Goal: Information Seeking & Learning: Learn about a topic

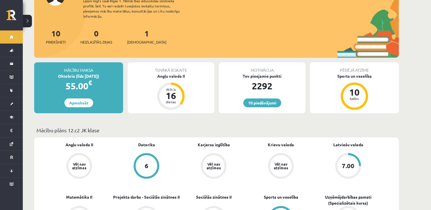
scroll to position [57, 0]
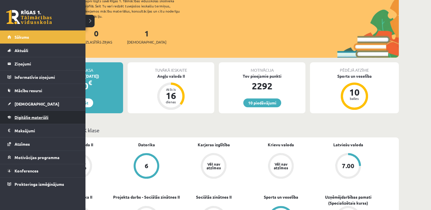
click at [30, 121] on link "Digitālie materiāli" at bounding box center [42, 117] width 71 height 13
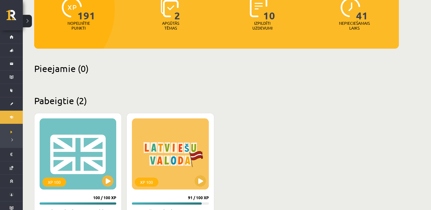
scroll to position [114, 0]
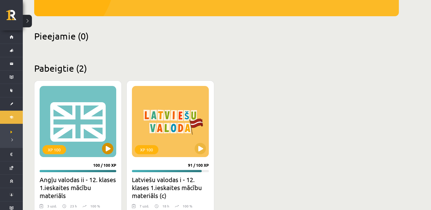
click at [70, 114] on div "XP 100" at bounding box center [78, 121] width 77 height 71
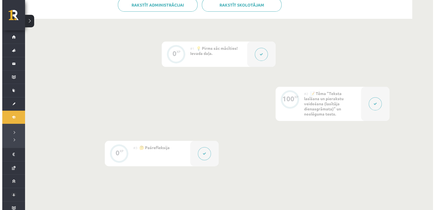
scroll to position [142, 0]
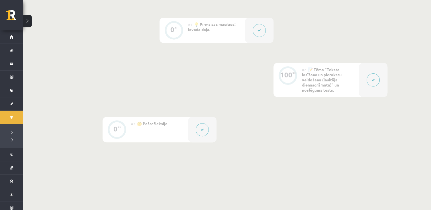
click at [361, 84] on div at bounding box center [373, 80] width 28 height 34
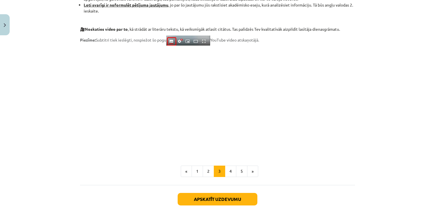
scroll to position [438, 0]
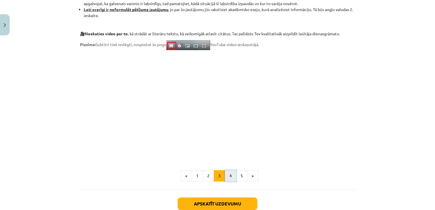
click at [228, 176] on button "4" at bounding box center [230, 175] width 11 height 11
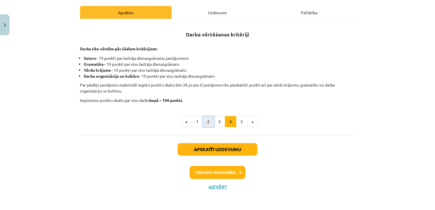
click at [203, 121] on button "2" at bounding box center [208, 121] width 11 height 11
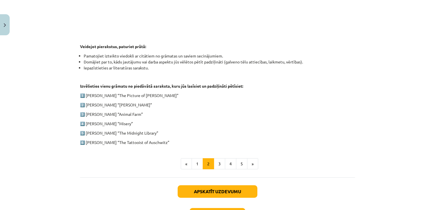
scroll to position [258, 0]
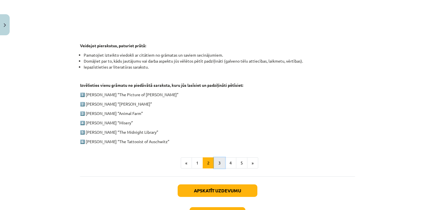
click at [218, 161] on button "3" at bounding box center [219, 163] width 11 height 11
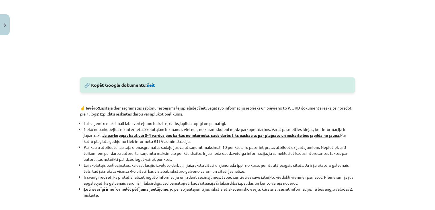
click at [218, 161] on li "Par katru atbildētu lasītāja dienasgrāmatas sadaļu jūs varat saņemt maksimāli 1…" at bounding box center [219, 153] width 271 height 18
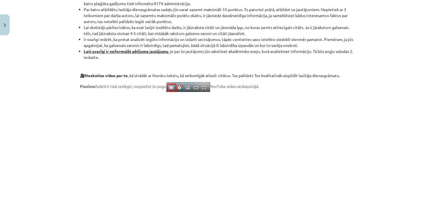
scroll to position [453, 0]
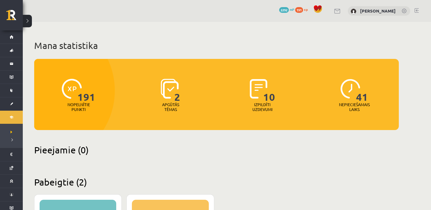
scroll to position [114, 0]
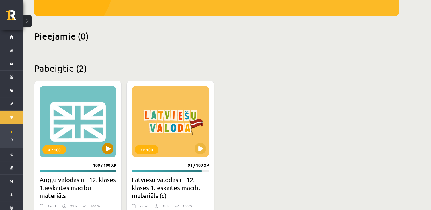
click at [77, 121] on div "XP 100" at bounding box center [78, 121] width 77 height 71
click at [83, 111] on div "XP 100" at bounding box center [78, 121] width 77 height 71
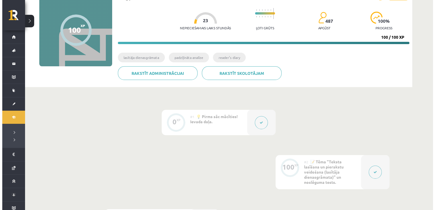
scroll to position [142, 0]
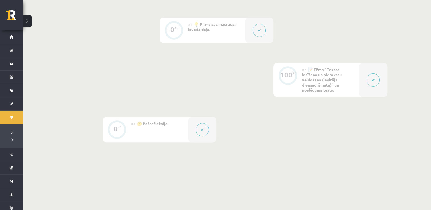
click at [380, 80] on div at bounding box center [373, 80] width 28 height 34
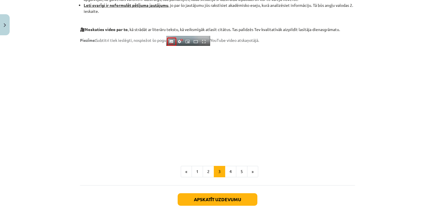
scroll to position [484, 0]
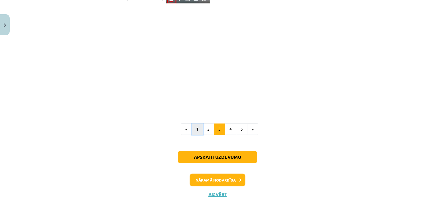
click at [194, 129] on button "1" at bounding box center [197, 129] width 11 height 11
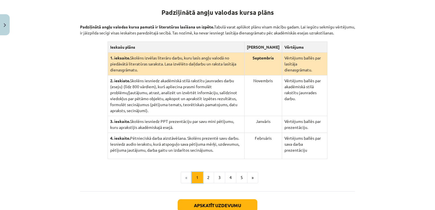
scroll to position [111, 0]
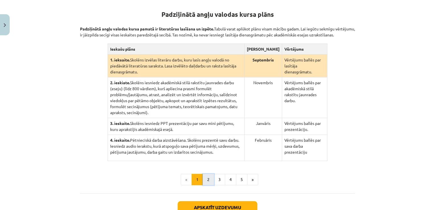
click at [204, 174] on button "2" at bounding box center [208, 179] width 11 height 11
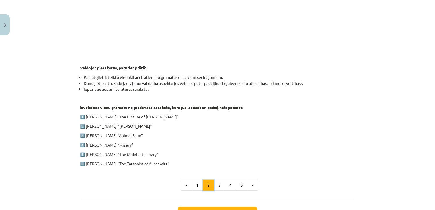
scroll to position [282, 0]
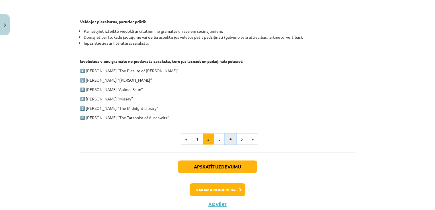
click at [229, 140] on button "4" at bounding box center [230, 139] width 11 height 11
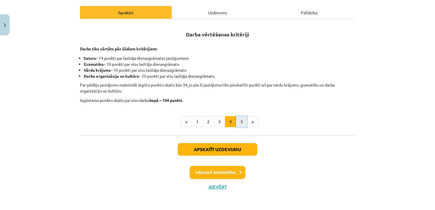
click at [239, 121] on button "5" at bounding box center [241, 121] width 11 height 11
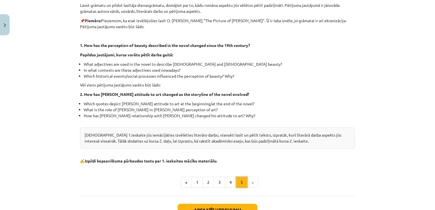
scroll to position [144, 0]
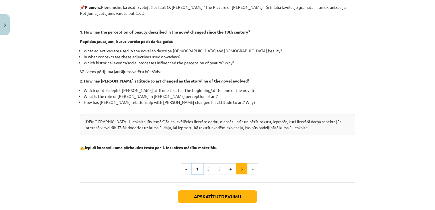
click at [199, 170] on button "1" at bounding box center [197, 169] width 11 height 11
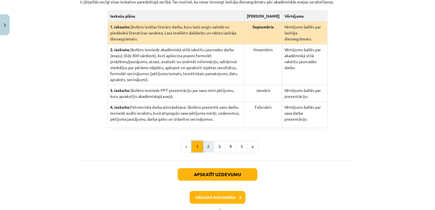
scroll to position [111, 0]
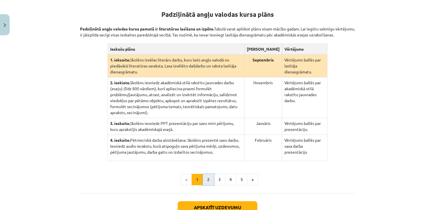
click at [207, 174] on button "2" at bounding box center [208, 179] width 11 height 11
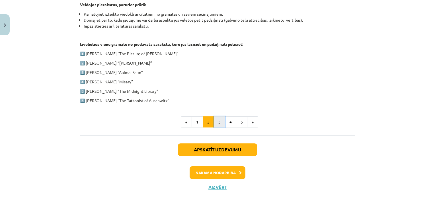
click at [221, 122] on button "3" at bounding box center [219, 122] width 11 height 11
